Goal: Register for event/course

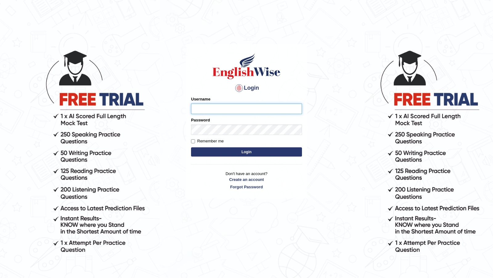
type input "himanshi7"
click at [241, 151] on button "Login" at bounding box center [246, 151] width 111 height 9
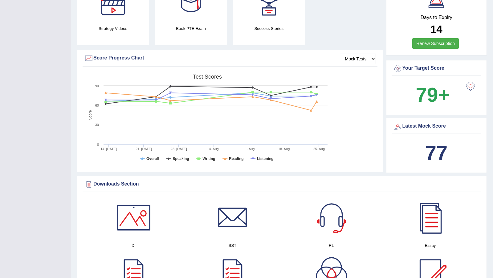
scroll to position [164, 0]
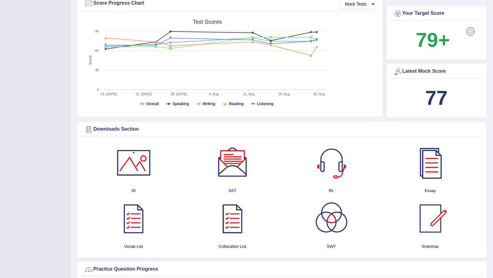
scroll to position [219, 0]
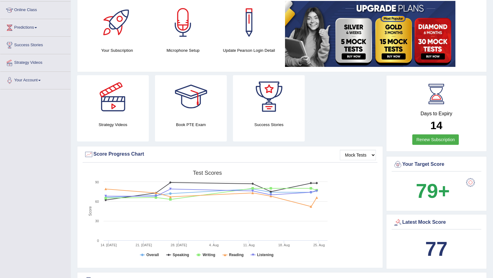
scroll to position [68, 0]
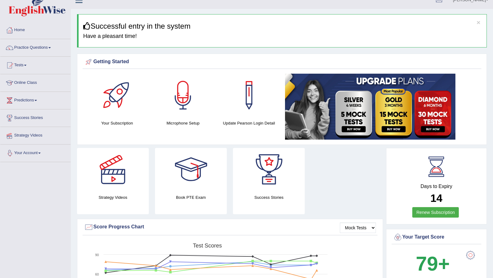
scroll to position [0, 0]
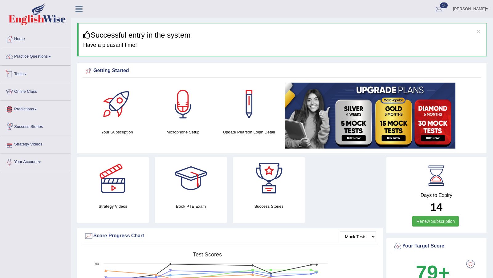
click at [25, 72] on link "Tests" at bounding box center [35, 73] width 70 height 15
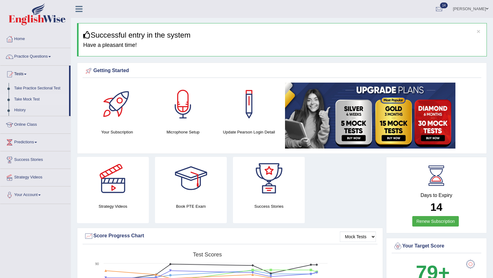
click at [22, 99] on link "Take Mock Test" at bounding box center [40, 99] width 58 height 11
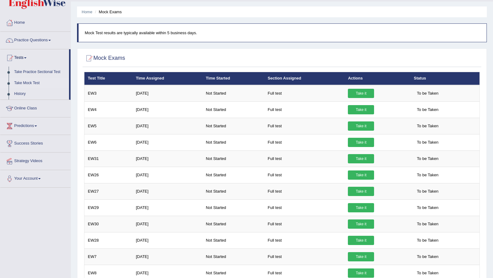
scroll to position [15, 0]
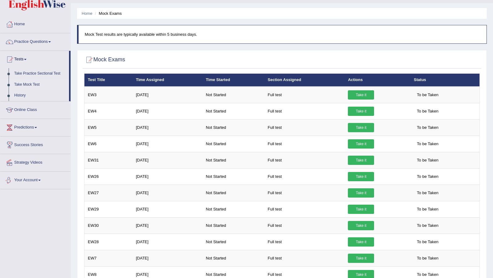
click at [29, 144] on link "Success Stories" at bounding box center [35, 143] width 70 height 15
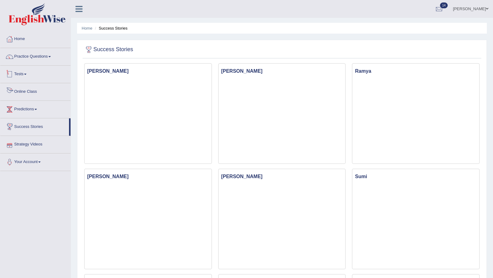
click at [20, 75] on link "Tests" at bounding box center [35, 73] width 70 height 15
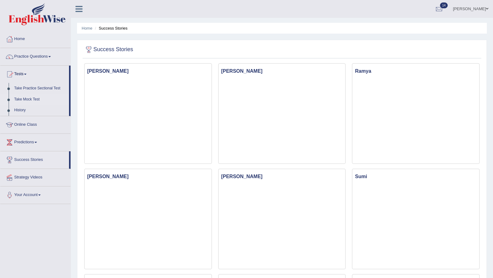
click at [20, 98] on link "Take Mock Test" at bounding box center [40, 99] width 58 height 11
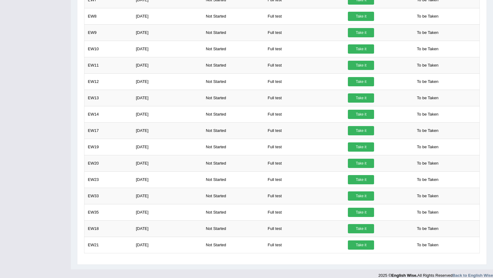
scroll to position [275, 0]
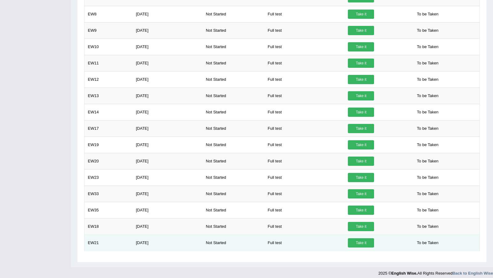
click at [360, 240] on link "Take it" at bounding box center [361, 242] width 26 height 9
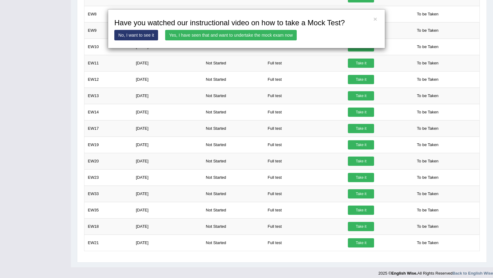
click at [223, 34] on link "Yes, I have seen that and want to undertake the mock exam now" at bounding box center [231, 35] width 132 height 10
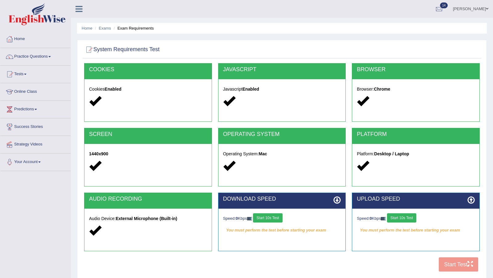
click at [269, 219] on button "Start 10s Test" at bounding box center [267, 217] width 29 height 9
click at [400, 217] on button "Start 10s Test" at bounding box center [401, 217] width 29 height 9
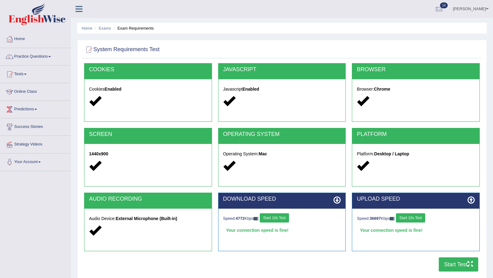
click at [269, 220] on button "Start 10s Test" at bounding box center [274, 217] width 29 height 9
click at [415, 214] on button "Start 10s Test" at bounding box center [410, 217] width 29 height 9
click at [274, 219] on button "Start 10s Test" at bounding box center [274, 217] width 29 height 9
click at [449, 268] on button "Start Test" at bounding box center [458, 264] width 39 height 14
